Goal: Task Accomplishment & Management: Complete application form

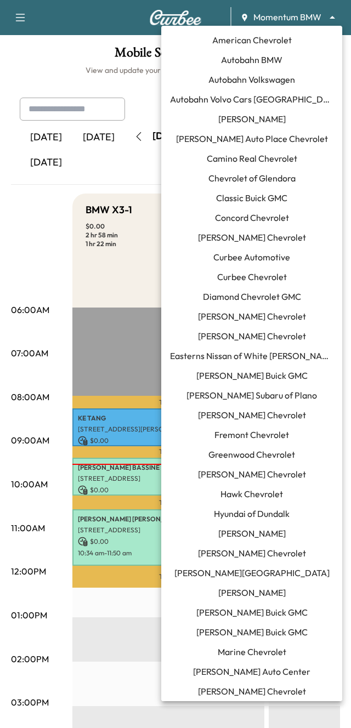
click at [310, 20] on body "Momentum BMW ******** ​ × Map ( Beta ) Calendar Book New Appointment Support Lo…" at bounding box center [175, 364] width 351 height 728
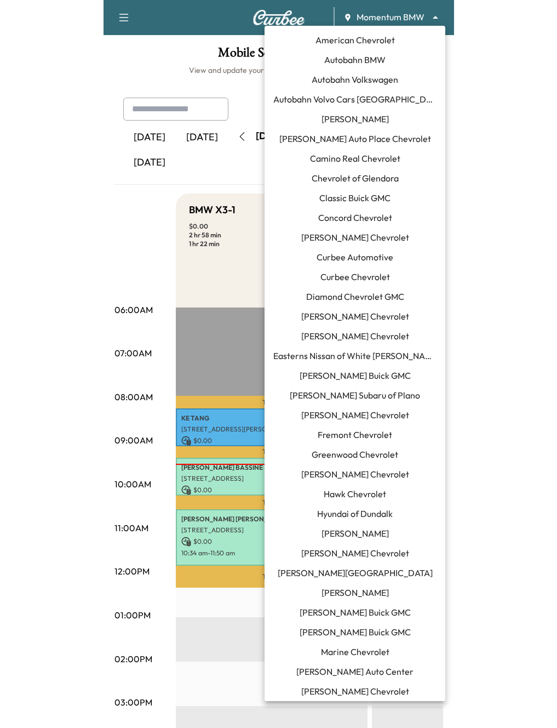
scroll to position [446, 0]
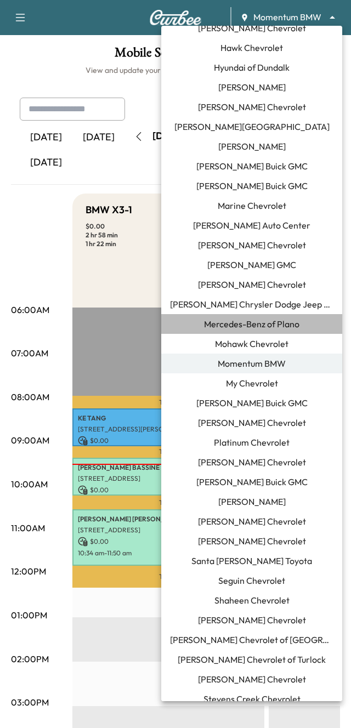
click at [229, 327] on span "Mercedes-Benz of Plano" at bounding box center [251, 323] width 95 height 13
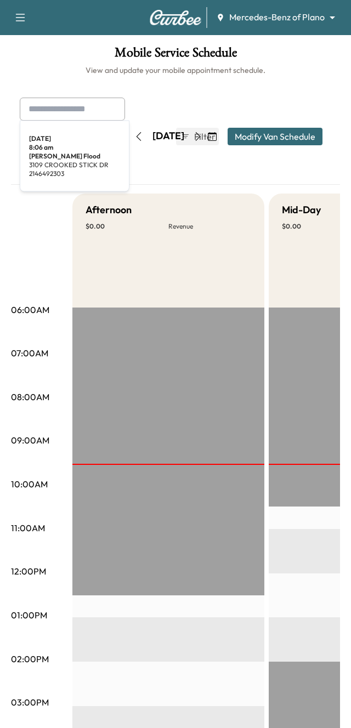
click at [55, 104] on input "text" at bounding box center [72, 109] width 105 height 23
paste input "**********"
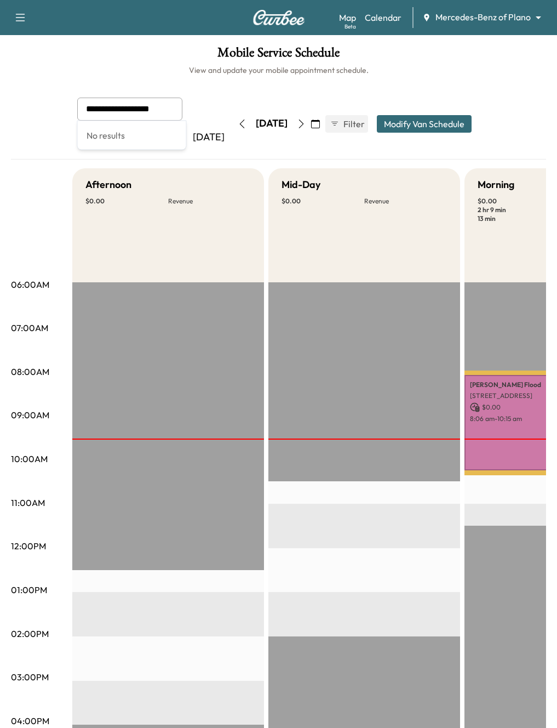
type input "**********"
click at [238, 124] on icon "button" at bounding box center [242, 123] width 9 height 9
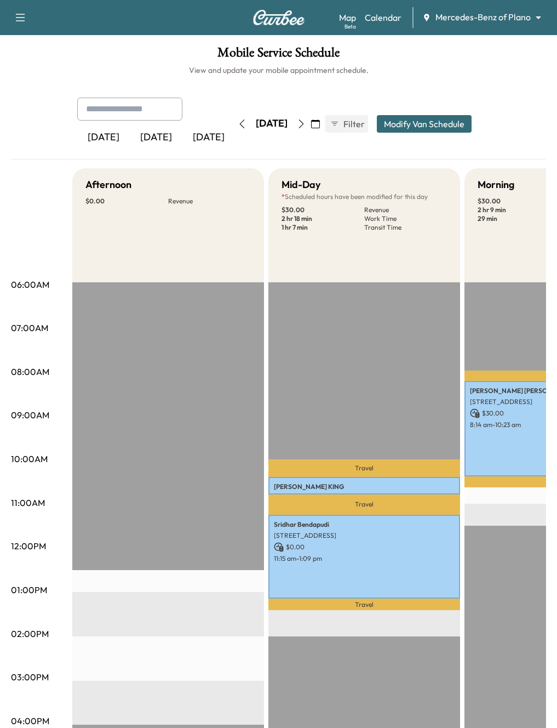
click at [238, 123] on icon "button" at bounding box center [242, 123] width 9 height 9
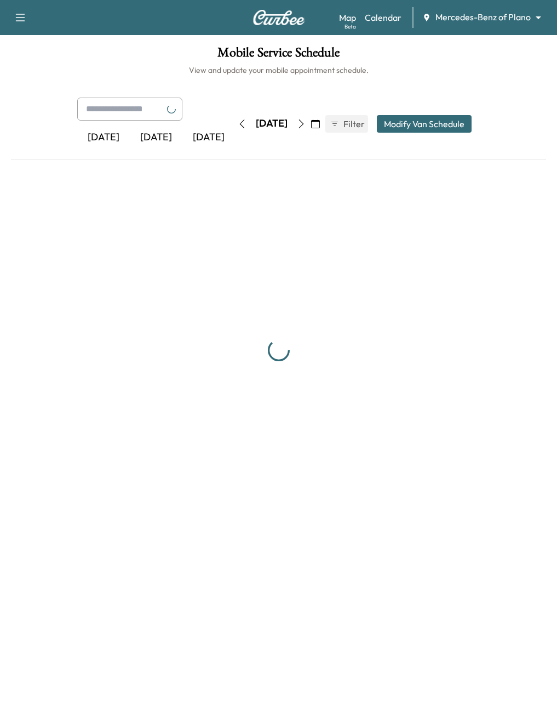
click at [238, 123] on icon "button" at bounding box center [242, 123] width 9 height 9
click at [208, 123] on div "[DATE] [DATE] [DATE]" at bounding box center [157, 124] width 161 height 53
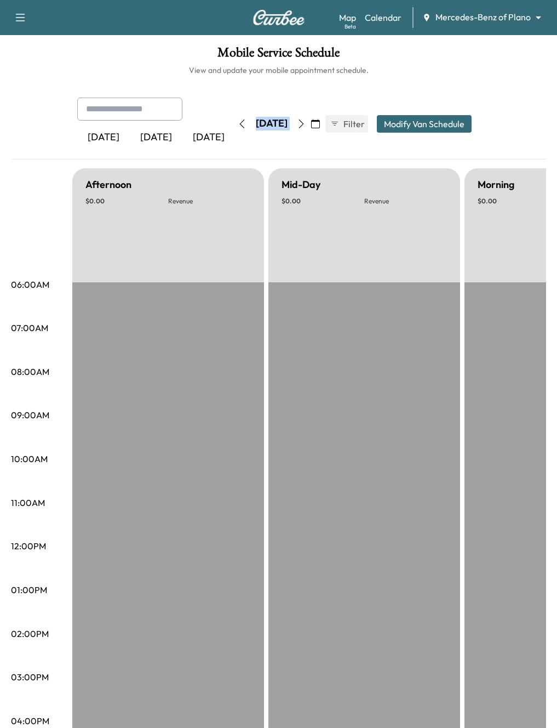
click at [238, 123] on icon "button" at bounding box center [242, 123] width 9 height 9
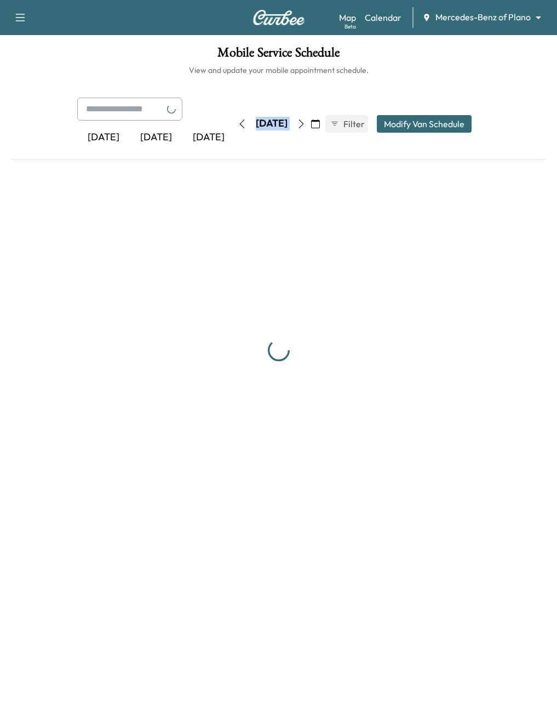
click at [233, 123] on button "button" at bounding box center [242, 124] width 19 height 18
click at [238, 123] on icon "button" at bounding box center [242, 123] width 9 height 9
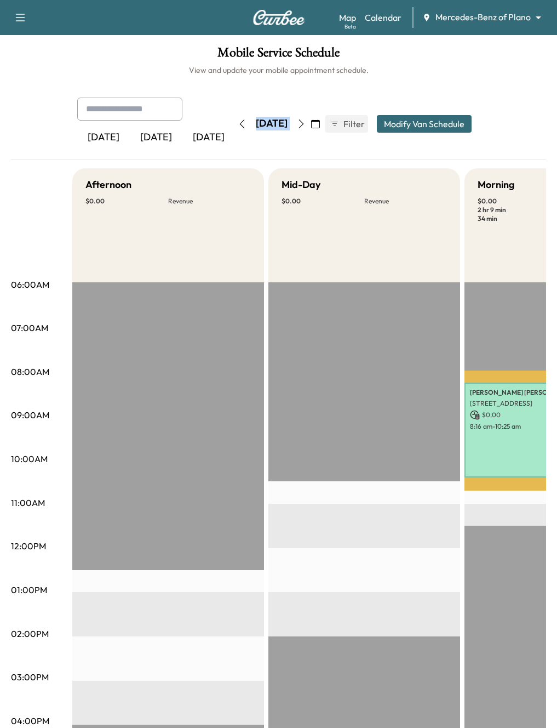
click at [240, 123] on icon "button" at bounding box center [242, 123] width 5 height 9
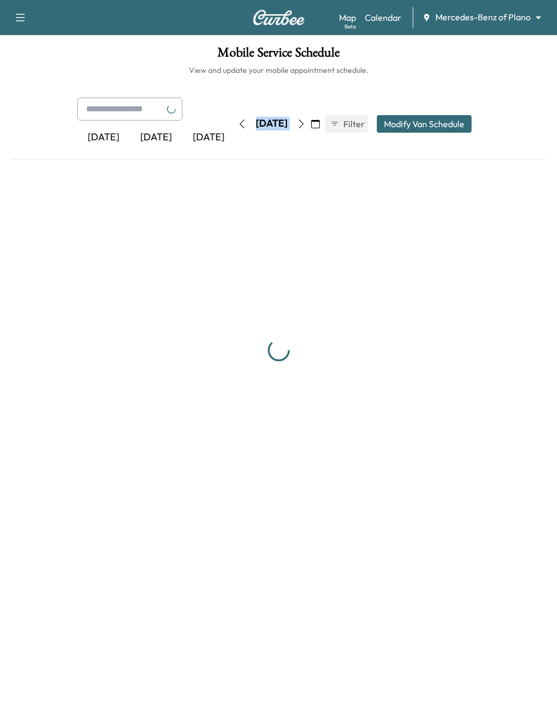
click at [238, 123] on icon "button" at bounding box center [242, 123] width 9 height 9
click at [233, 123] on button "button" at bounding box center [242, 124] width 19 height 18
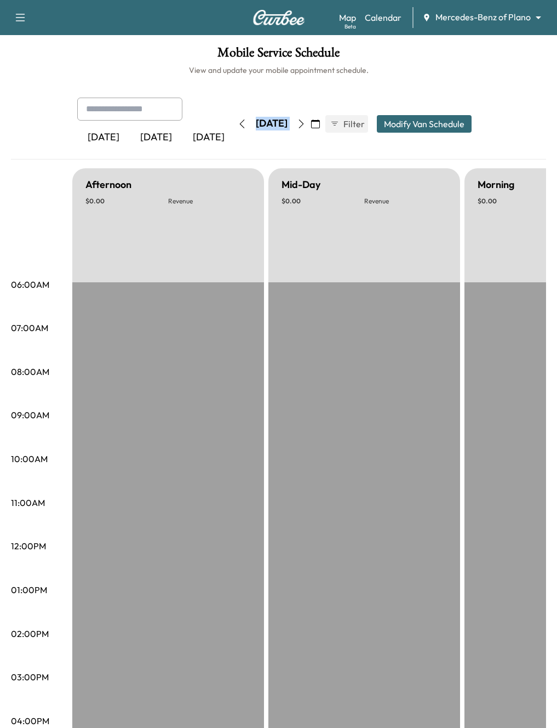
click at [238, 123] on icon "button" at bounding box center [242, 123] width 9 height 9
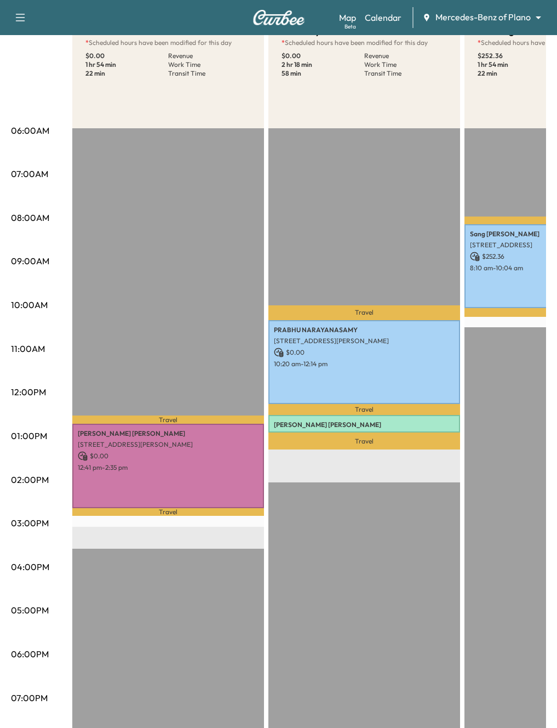
scroll to position [172, 0]
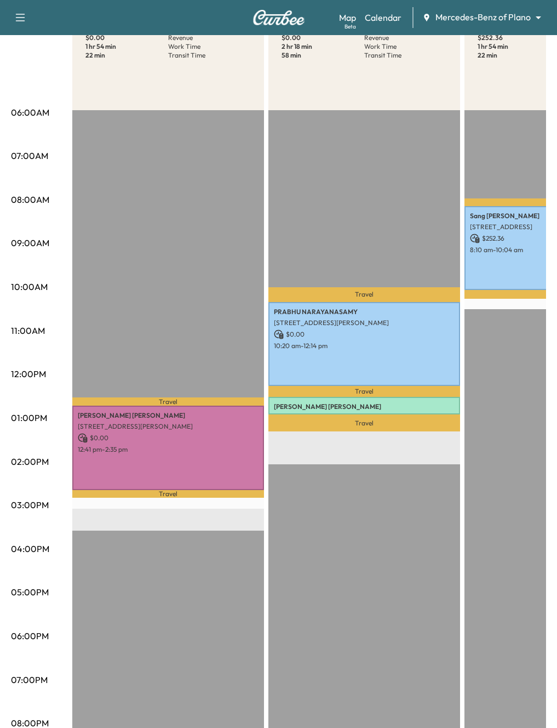
click at [20, 15] on icon "button" at bounding box center [20, 17] width 13 height 13
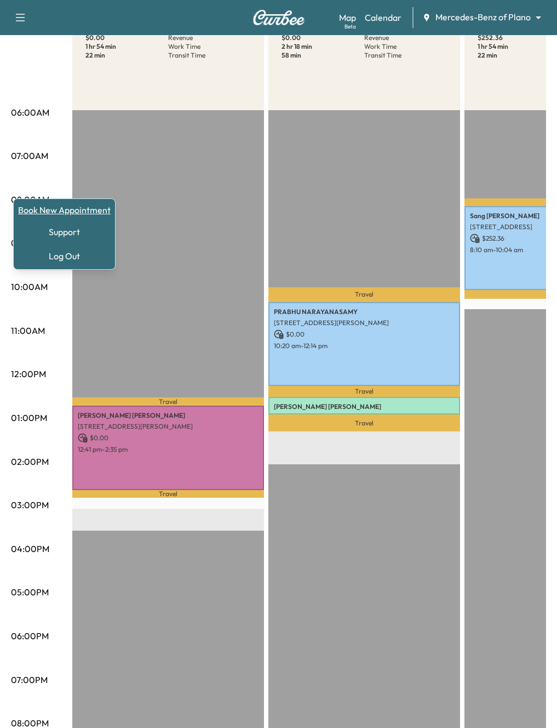
click at [62, 209] on link "Book New Appointment" at bounding box center [64, 209] width 93 height 13
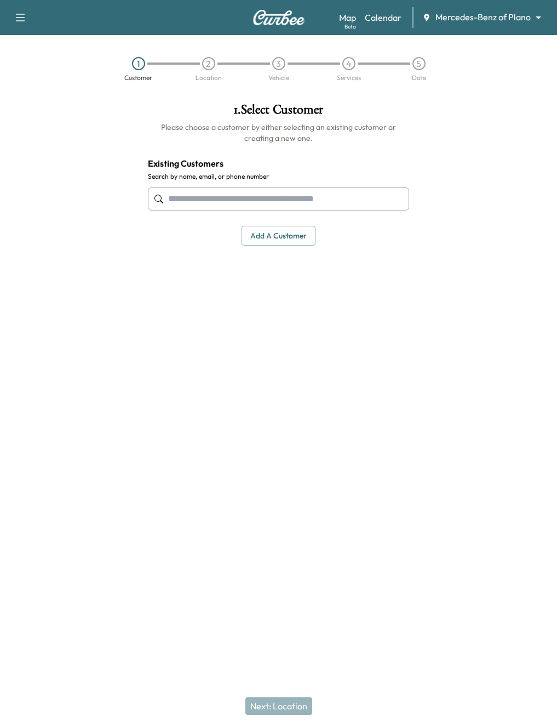
click at [220, 190] on input "text" at bounding box center [278, 198] width 261 height 23
paste input "**********"
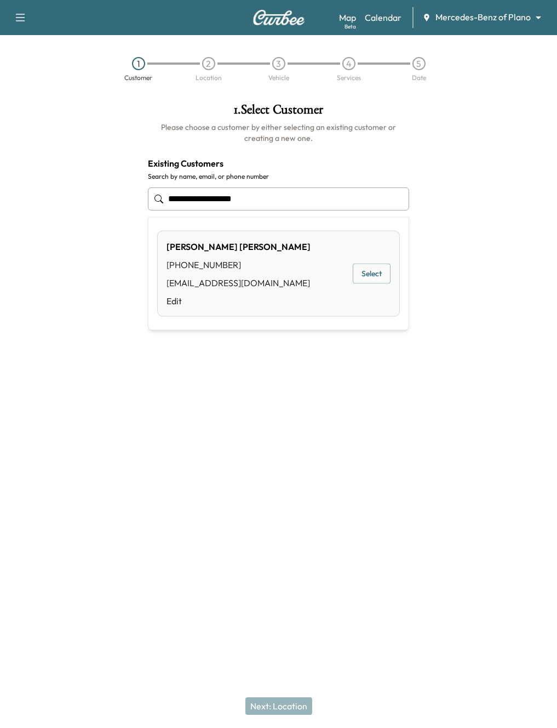
click at [350, 272] on button "Select" at bounding box center [372, 274] width 38 height 20
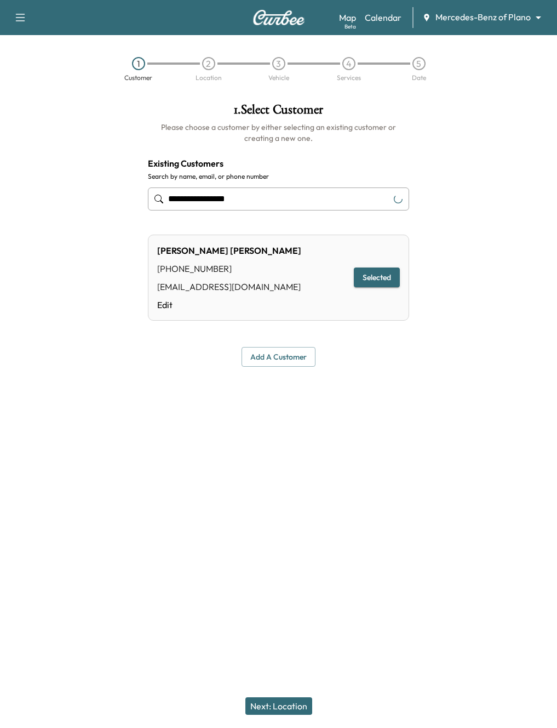
type input "**********"
click at [272, 705] on button "Next: Location" at bounding box center [279, 706] width 67 height 18
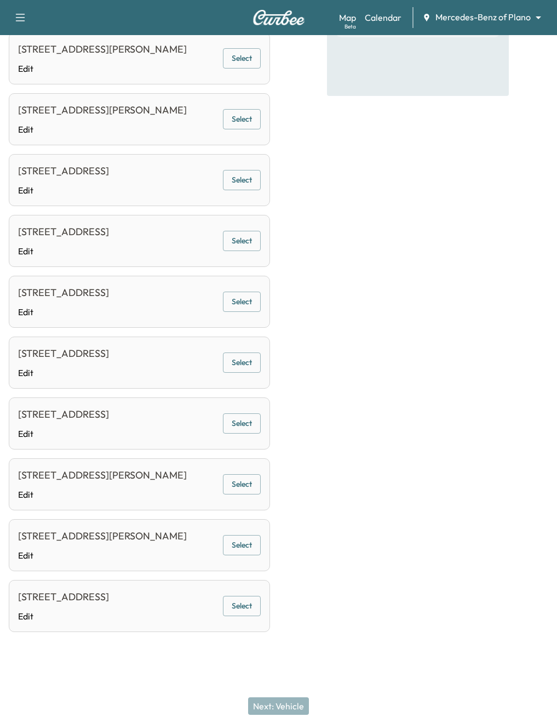
scroll to position [218, 0]
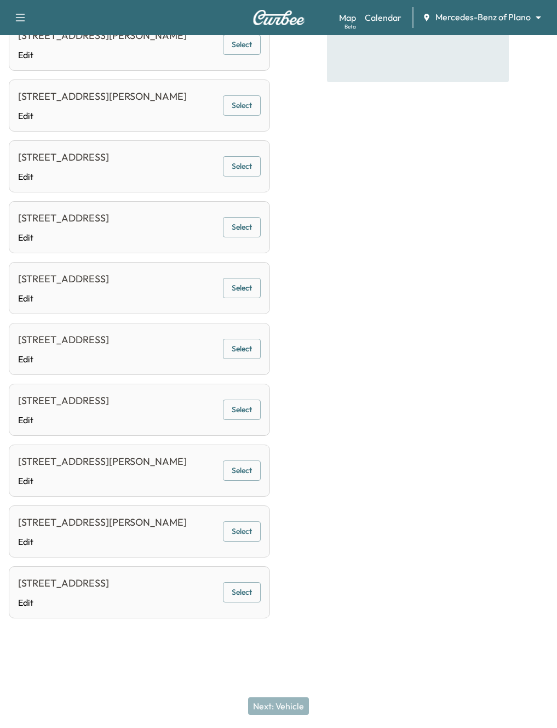
click at [350, 505] on div "Appointment Details Customer [PERSON_NAME] [PHONE_NUMBER] Location Please select" at bounding box center [418, 269] width 182 height 759
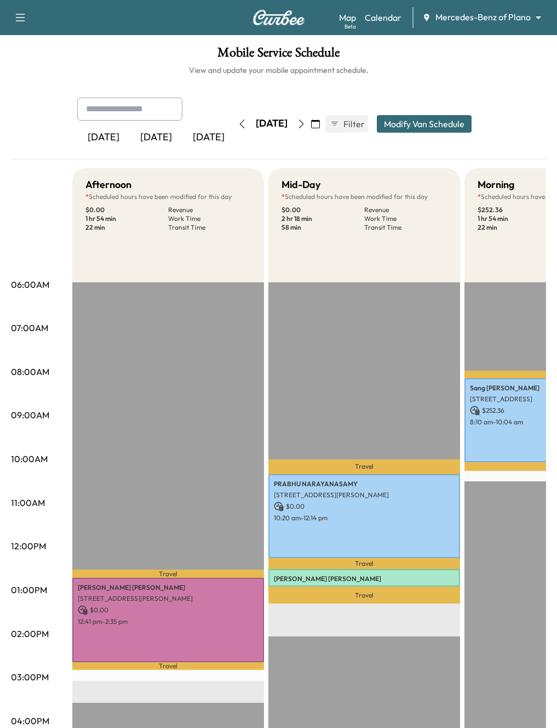
click at [24, 22] on icon "button" at bounding box center [20, 17] width 13 height 13
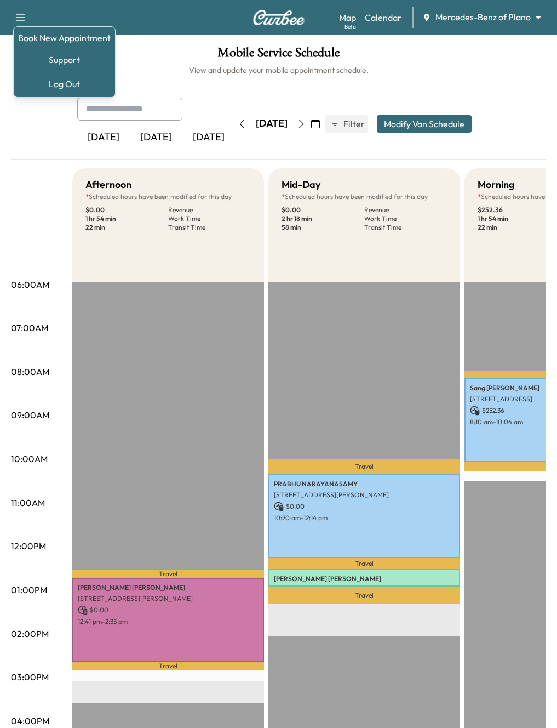
click at [52, 34] on link "Book New Appointment" at bounding box center [64, 37] width 93 height 13
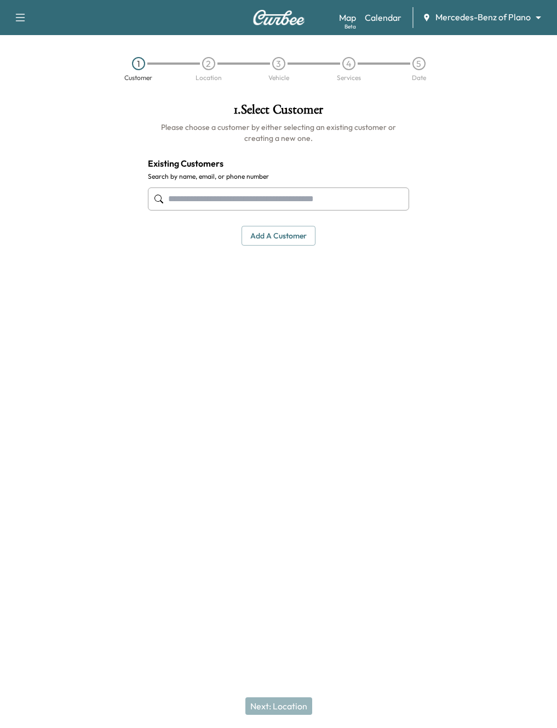
click at [184, 201] on input "text" at bounding box center [278, 198] width 261 height 23
paste input "**********"
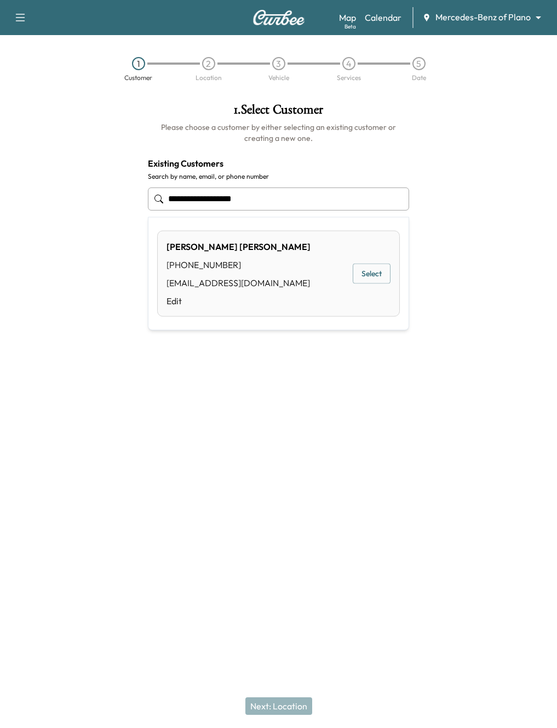
click at [350, 274] on button "Select" at bounding box center [372, 274] width 38 height 20
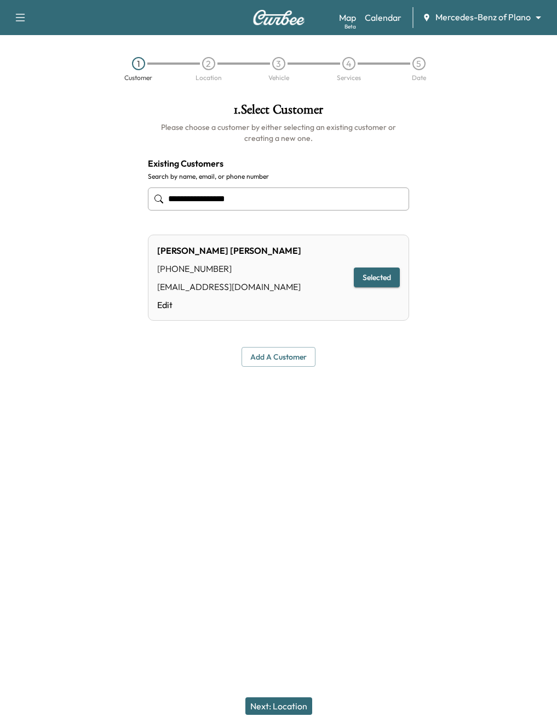
type input "**********"
click at [267, 703] on button "Next: Location" at bounding box center [279, 706] width 67 height 18
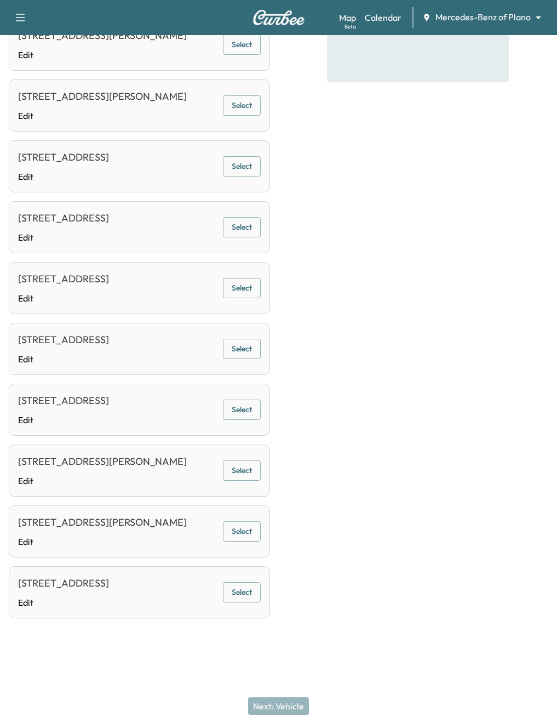
scroll to position [265, 0]
click at [245, 339] on button "Select" at bounding box center [242, 349] width 38 height 20
click at [295, 706] on button "Next: Vehicle" at bounding box center [278, 706] width 61 height 18
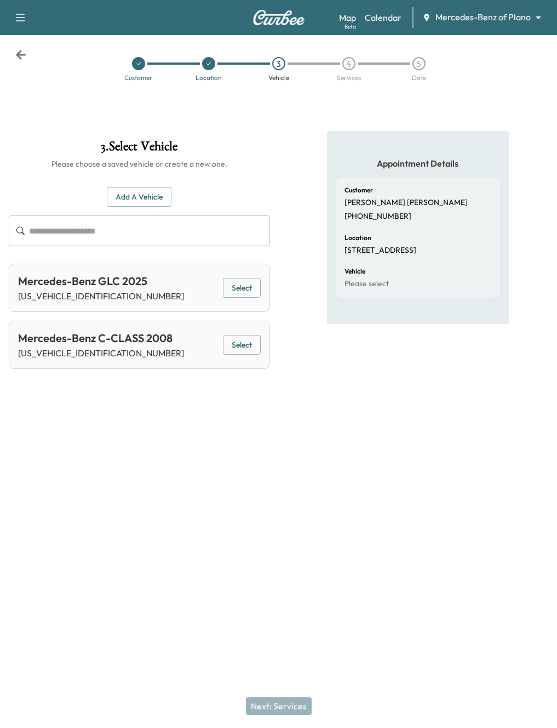
scroll to position [0, 0]
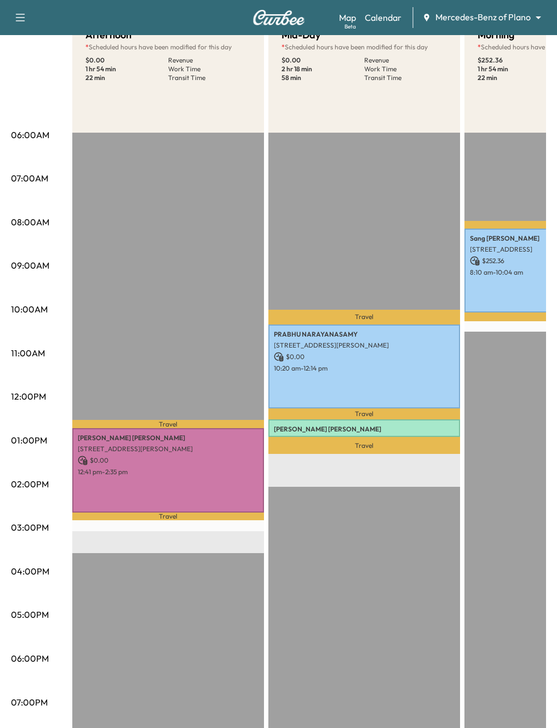
scroll to position [273, 0]
